Goal: Information Seeking & Learning: Learn about a topic

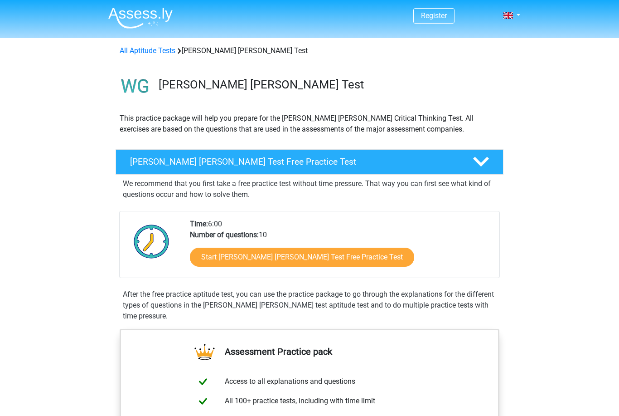
click at [205, 264] on link "Start Watson Glaser Test Free Practice Test" at bounding box center [302, 256] width 224 height 19
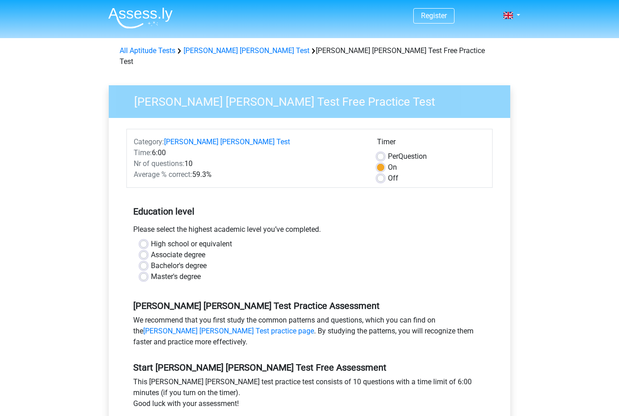
click at [151, 260] on label "Bachelor's degree" at bounding box center [179, 265] width 56 height 11
click at [141, 260] on input "Bachelor's degree" at bounding box center [143, 264] width 7 height 9
radio input "true"
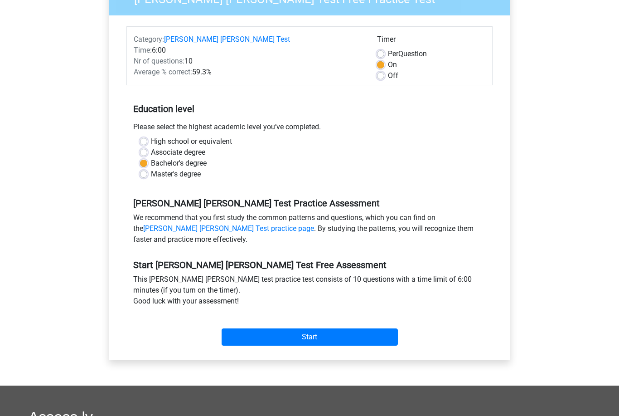
scroll to position [106, 0]
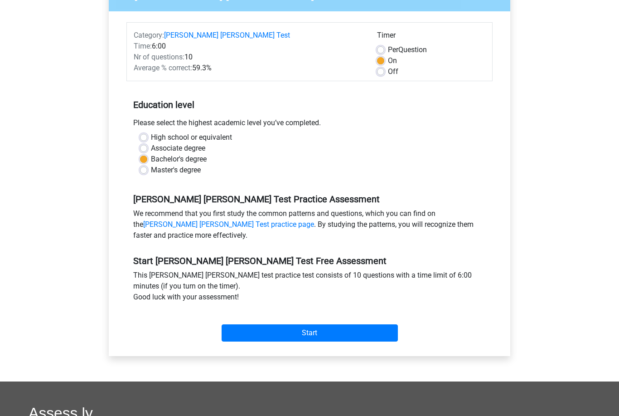
click at [239, 325] on input "Start" at bounding box center [310, 333] width 176 height 17
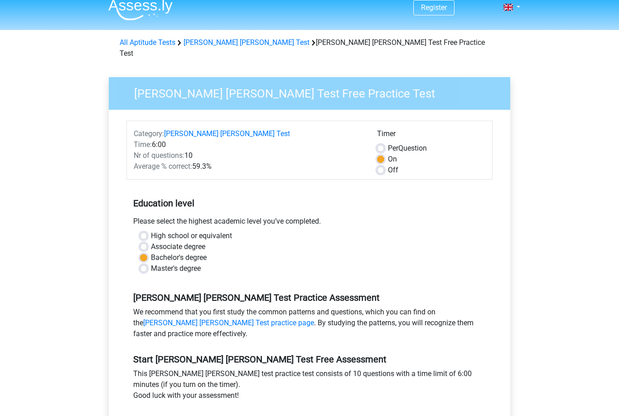
scroll to position [0, 0]
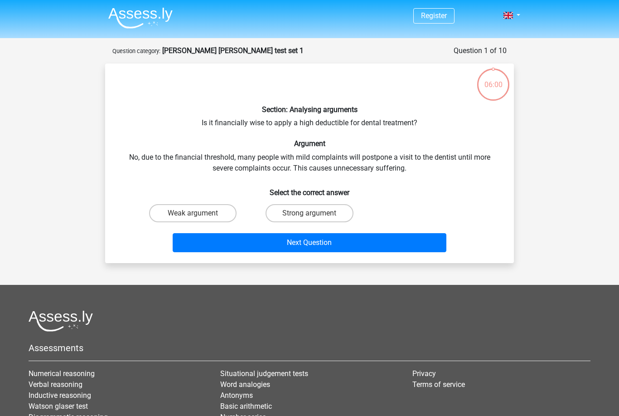
scroll to position [2, 0]
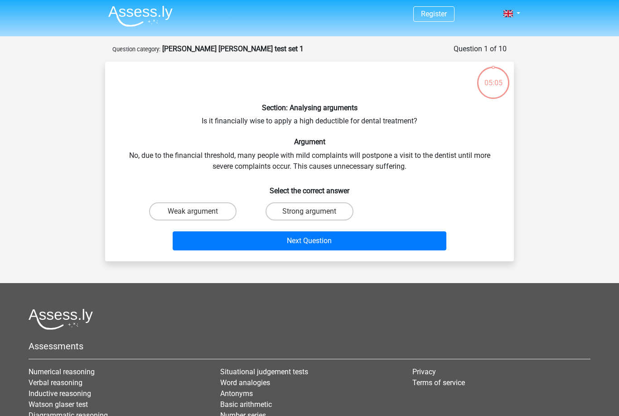
click at [212, 208] on label "Weak argument" at bounding box center [192, 211] width 87 height 18
click at [199, 211] on input "Weak argument" at bounding box center [196, 214] width 6 height 6
radio input "true"
click at [268, 242] on button "Next Question" at bounding box center [310, 240] width 274 height 19
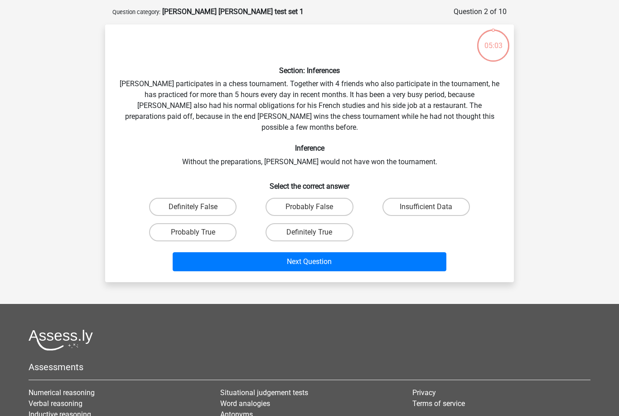
scroll to position [45, 0]
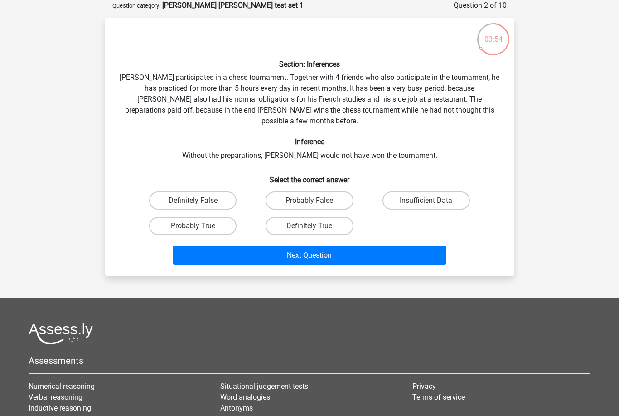
click at [320, 193] on label "Probably False" at bounding box center [309, 200] width 87 height 18
click at [315, 200] on input "Probably False" at bounding box center [313, 203] width 6 height 6
radio input "true"
click at [358, 246] on button "Next Question" at bounding box center [310, 255] width 274 height 19
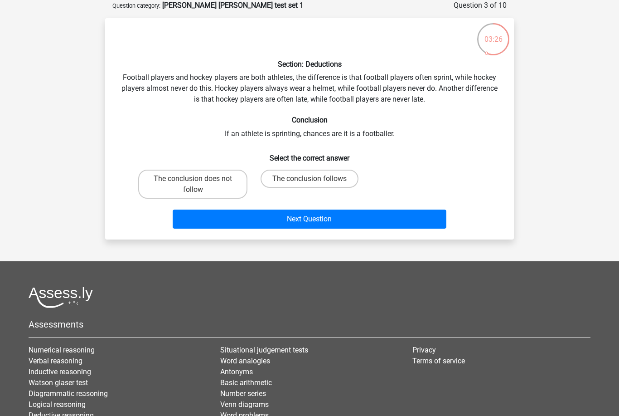
click at [280, 184] on label "The conclusion follows" at bounding box center [310, 179] width 98 height 18
click at [310, 184] on input "The conclusion follows" at bounding box center [313, 182] width 6 height 6
radio input "true"
click at [266, 218] on button "Next Question" at bounding box center [310, 218] width 274 height 19
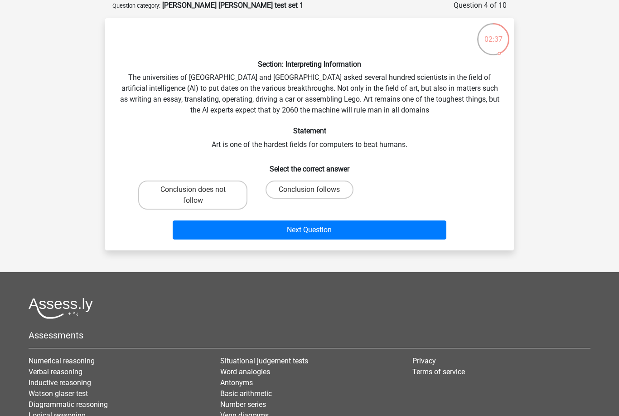
click at [335, 190] on label "Conclusion follows" at bounding box center [309, 189] width 87 height 18
click at [315, 190] on input "Conclusion follows" at bounding box center [313, 192] width 6 height 6
radio input "true"
click at [348, 238] on button "Next Question" at bounding box center [310, 229] width 274 height 19
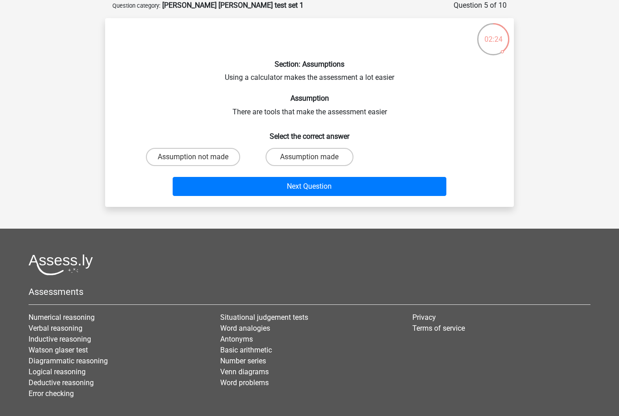
click at [216, 156] on label "Assumption not made" at bounding box center [193, 157] width 94 height 18
click at [199, 157] on input "Assumption not made" at bounding box center [196, 160] width 6 height 6
radio input "true"
click at [306, 185] on button "Next Question" at bounding box center [310, 186] width 274 height 19
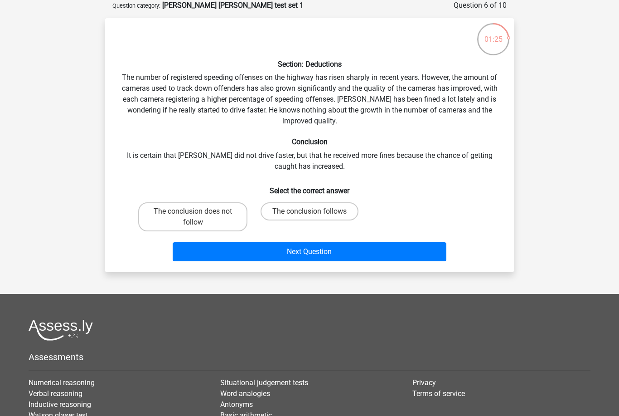
click at [326, 208] on label "The conclusion follows" at bounding box center [310, 211] width 98 height 18
click at [315, 211] on input "The conclusion follows" at bounding box center [313, 214] width 6 height 6
radio input "true"
click at [317, 253] on button "Next Question" at bounding box center [310, 251] width 274 height 19
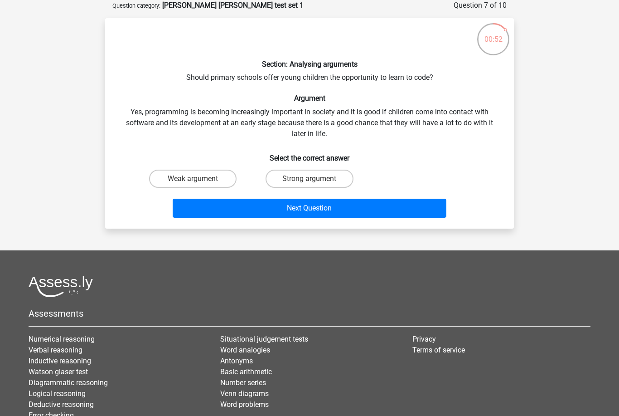
click at [332, 179] on label "Strong argument" at bounding box center [309, 179] width 87 height 18
click at [315, 179] on input "Strong argument" at bounding box center [313, 182] width 6 height 6
radio input "true"
click at [334, 206] on button "Next Question" at bounding box center [310, 208] width 274 height 19
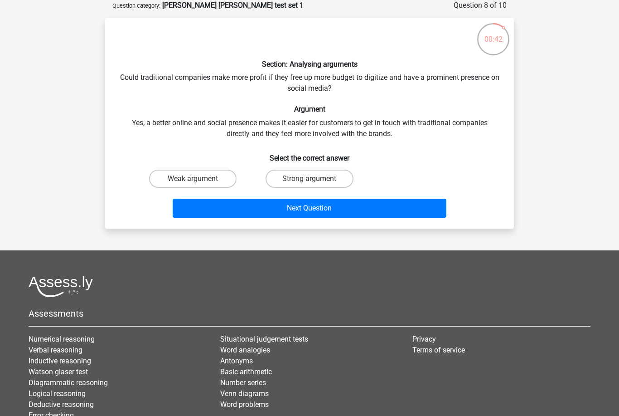
click at [319, 180] on label "Strong argument" at bounding box center [309, 179] width 87 height 18
click at [315, 180] on input "Strong argument" at bounding box center [313, 182] width 6 height 6
radio input "true"
click at [314, 206] on button "Next Question" at bounding box center [310, 208] width 274 height 19
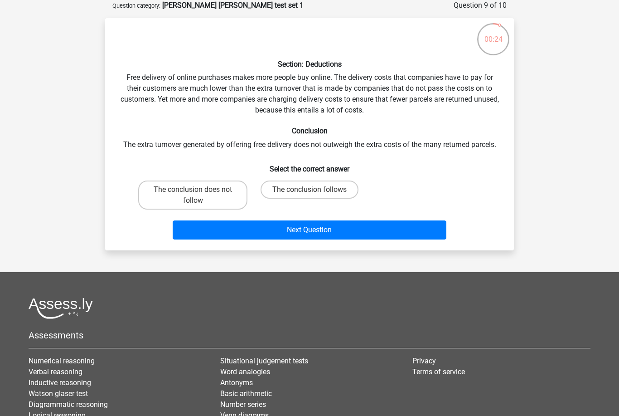
click at [315, 192] on input "The conclusion follows" at bounding box center [313, 192] width 6 height 6
radio input "true"
click at [311, 221] on button "Next Question" at bounding box center [310, 229] width 274 height 19
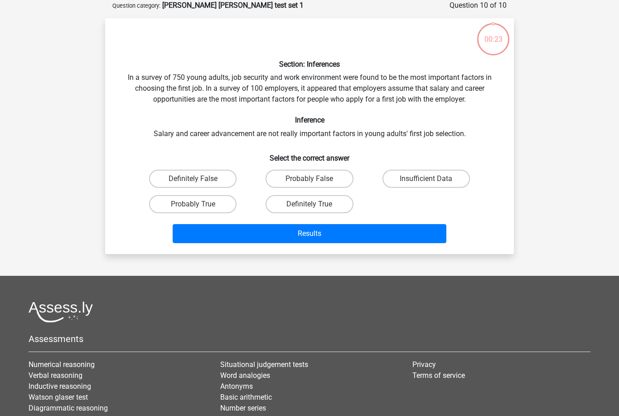
click at [324, 179] on label "Probably False" at bounding box center [309, 179] width 87 height 18
click at [315, 179] on input "Probably False" at bounding box center [313, 182] width 6 height 6
radio input "true"
click at [310, 228] on button "Results" at bounding box center [310, 233] width 274 height 19
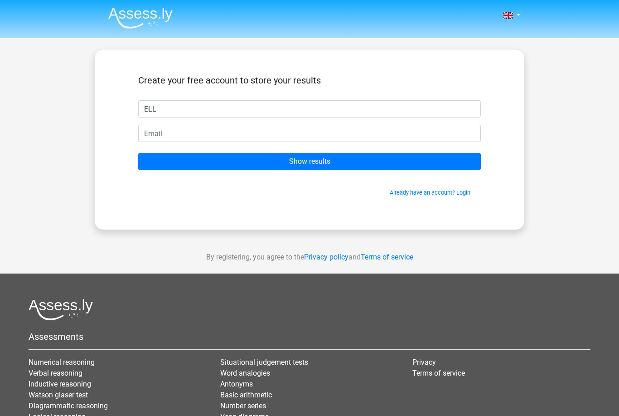
type input "[PERSON_NAME]"
